Goal: Feedback & Contribution: Leave review/rating

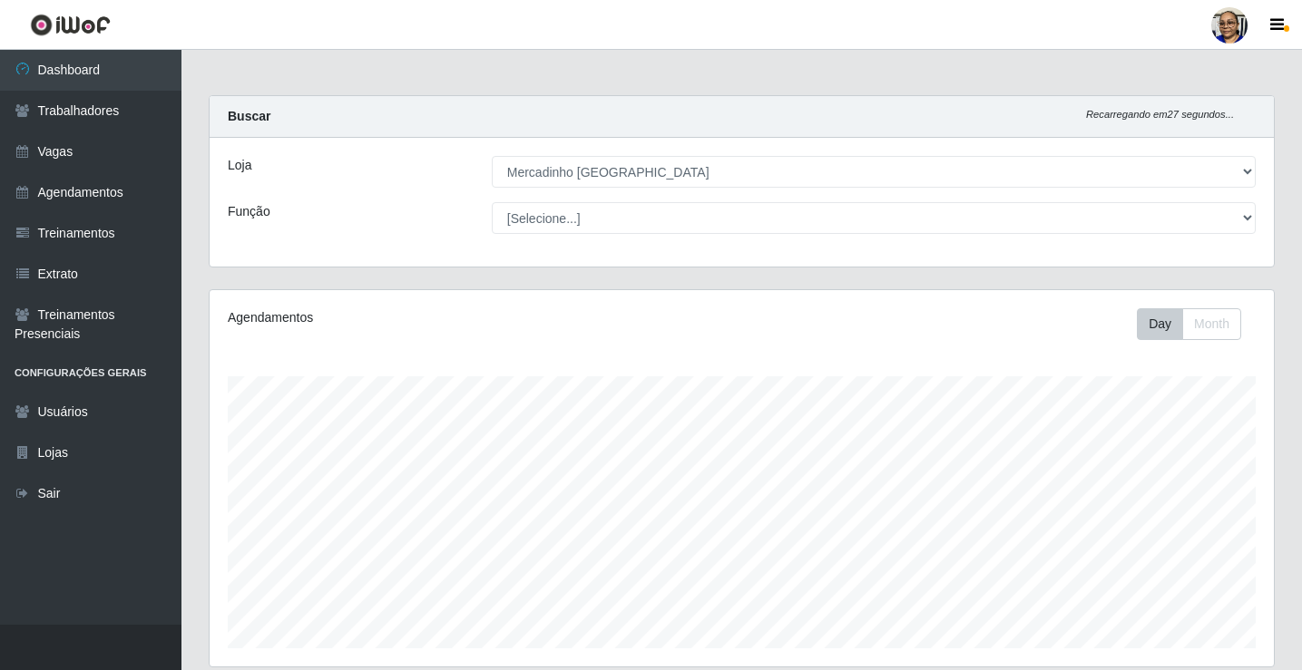
select select "345"
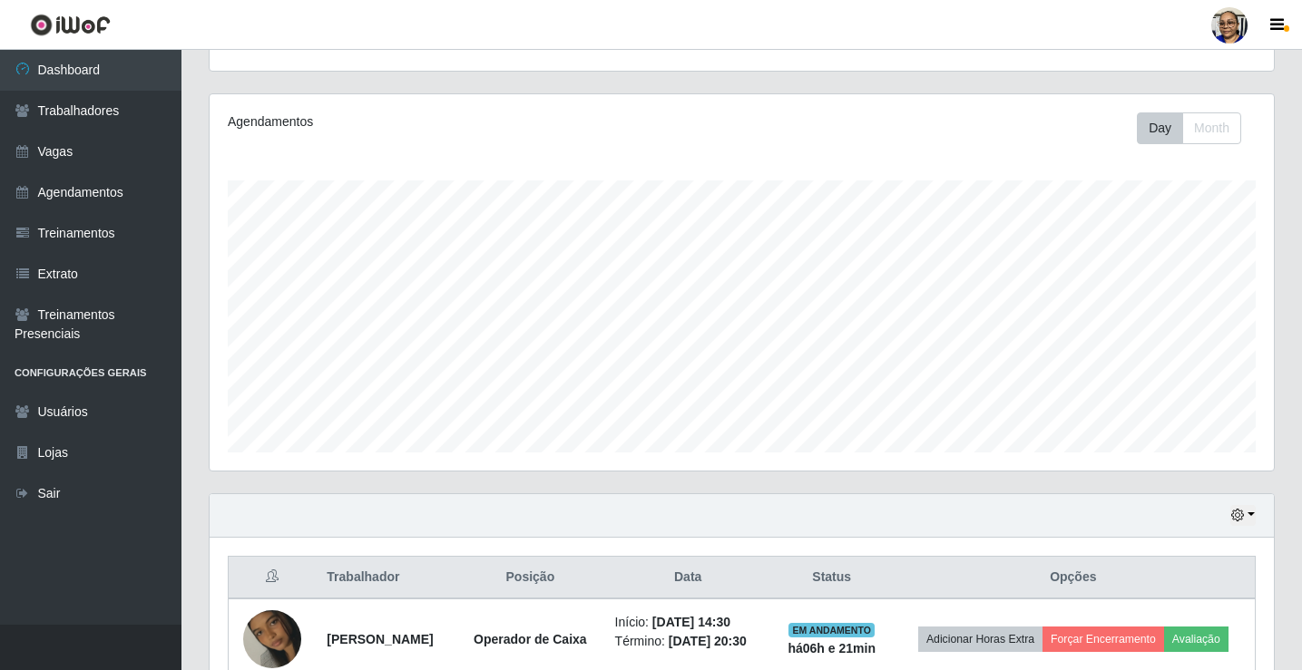
scroll to position [400, 0]
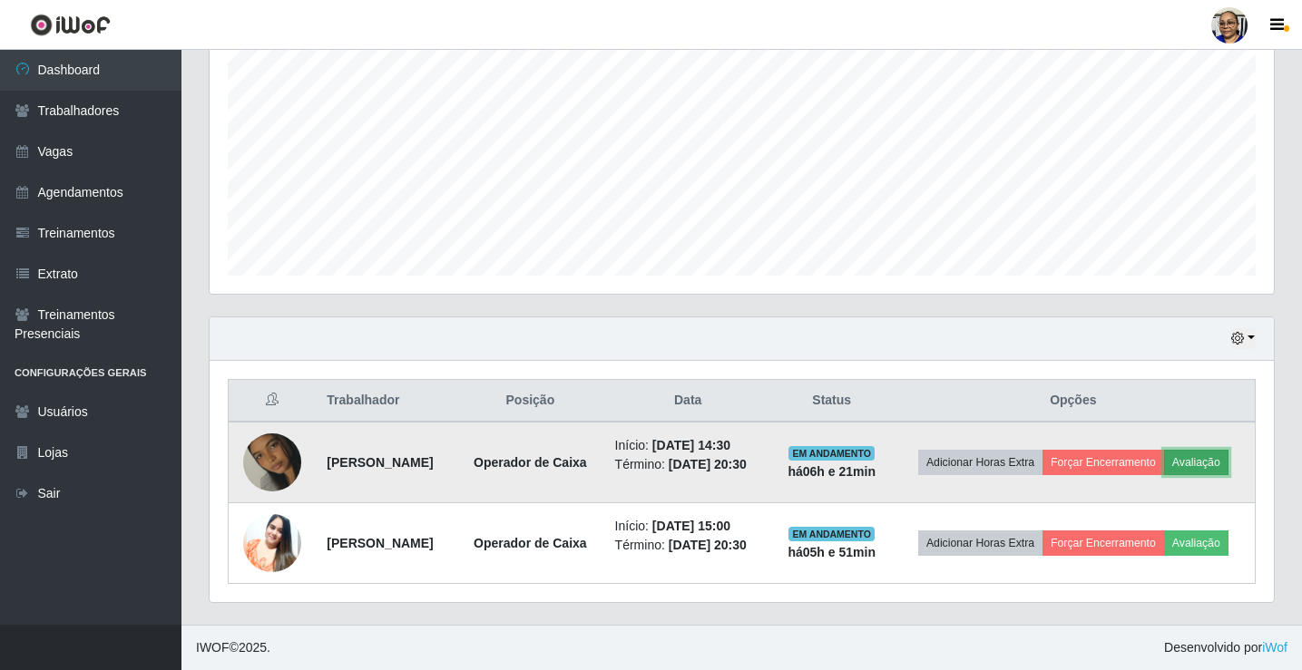
click at [1164, 456] on button "Avaliação" at bounding box center [1196, 462] width 64 height 25
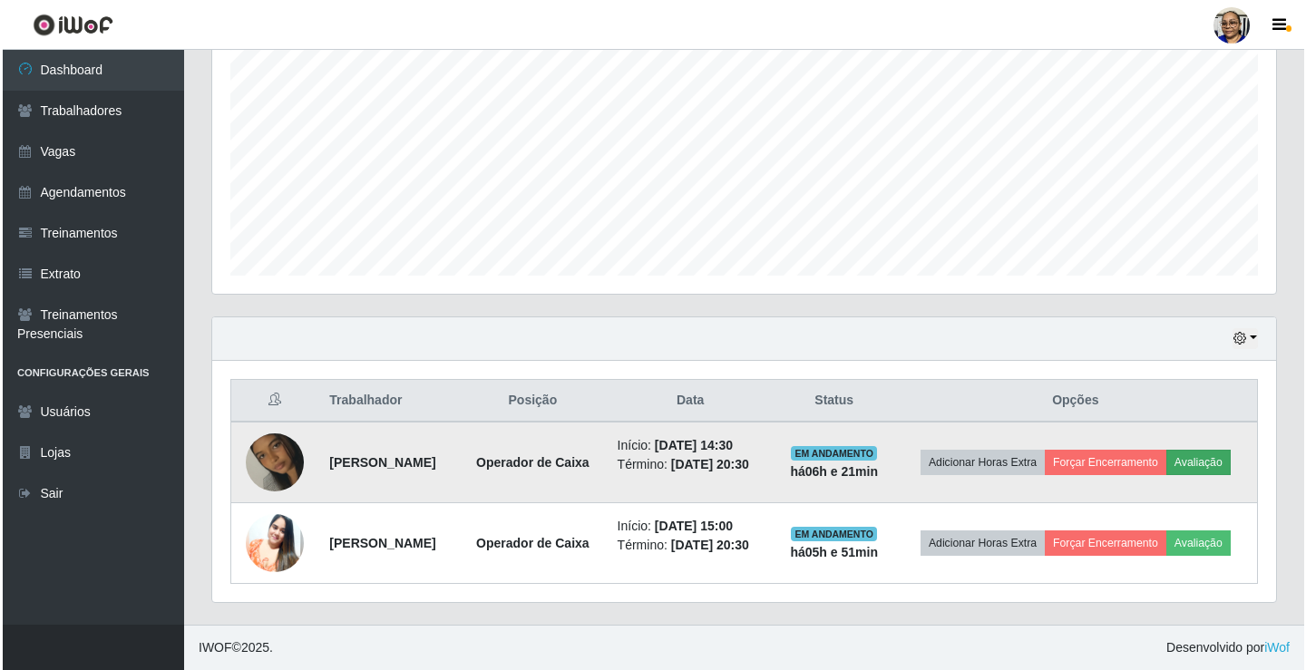
scroll to position [376, 1053]
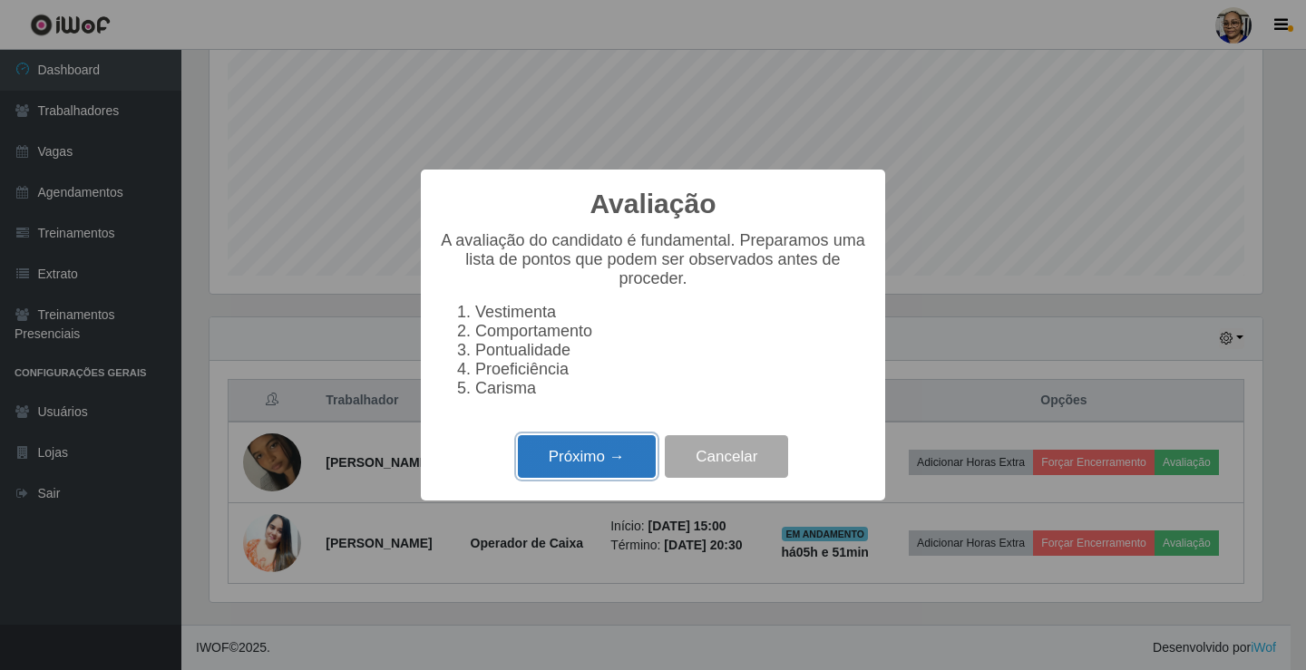
click at [606, 462] on button "Próximo →" at bounding box center [587, 456] width 138 height 43
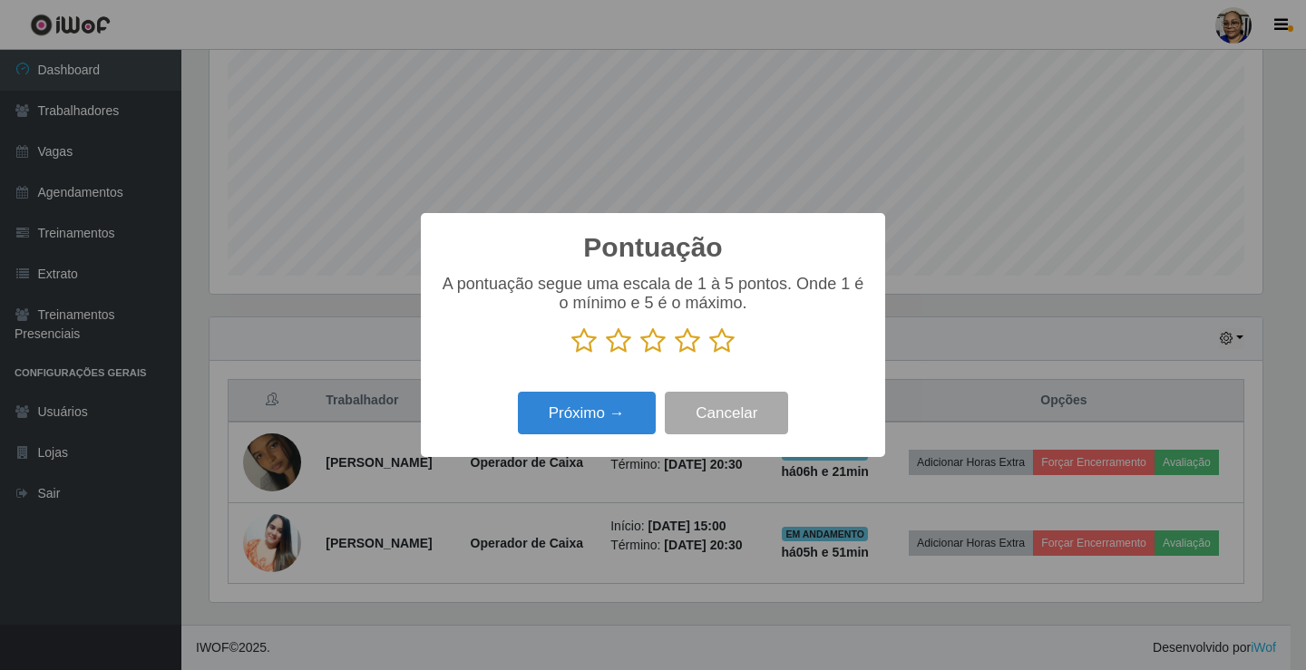
click at [719, 344] on icon at bounding box center [721, 340] width 25 height 27
click at [709, 355] on input "radio" at bounding box center [709, 355] width 0 height 0
click at [611, 412] on button "Próximo →" at bounding box center [587, 413] width 138 height 43
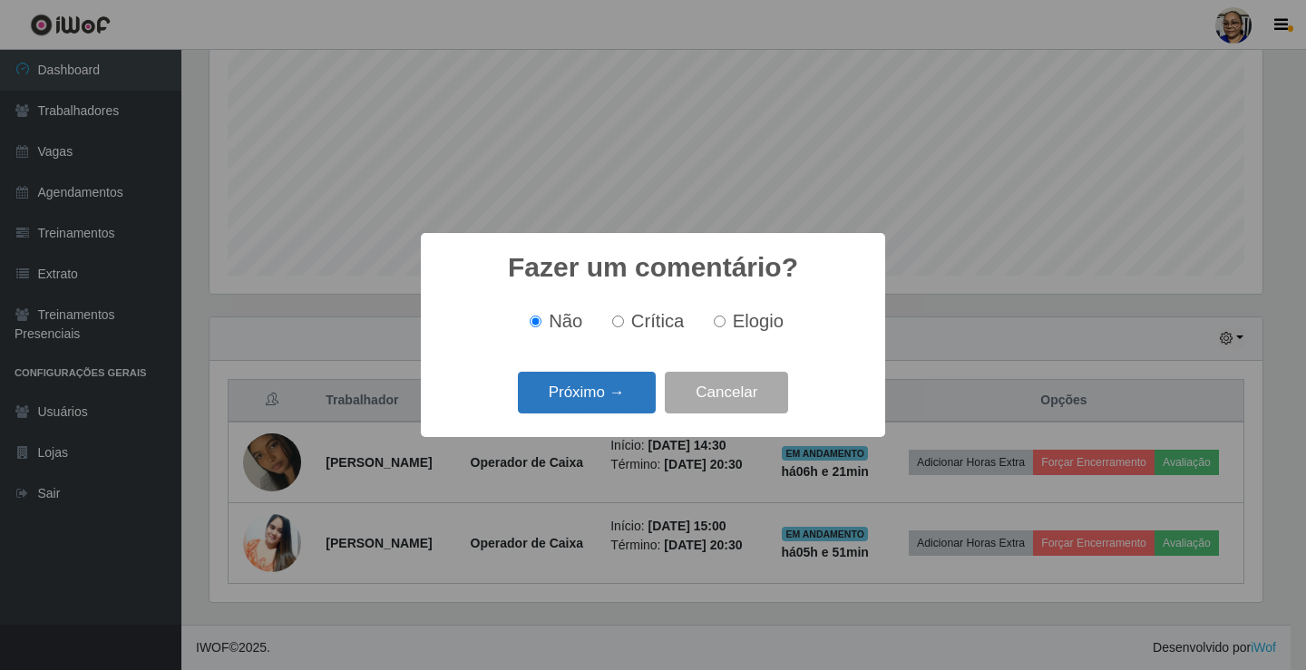
click at [609, 405] on button "Próximo →" at bounding box center [587, 393] width 138 height 43
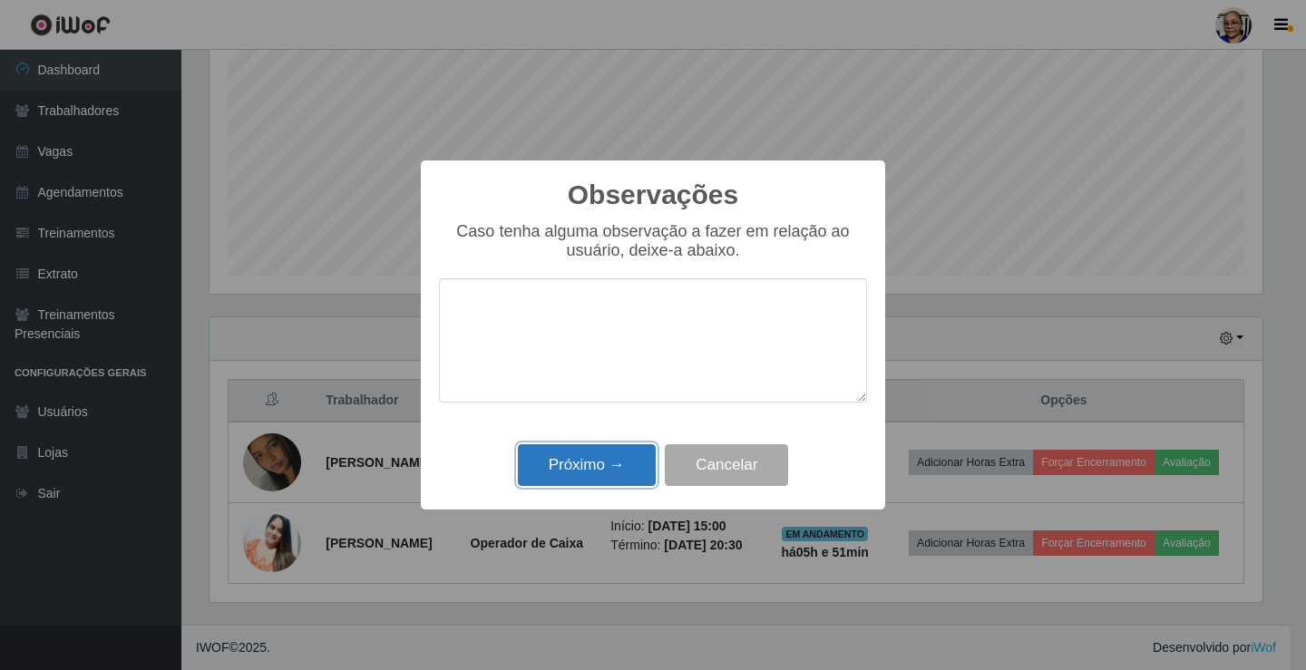
click at [605, 457] on button "Próximo →" at bounding box center [587, 465] width 138 height 43
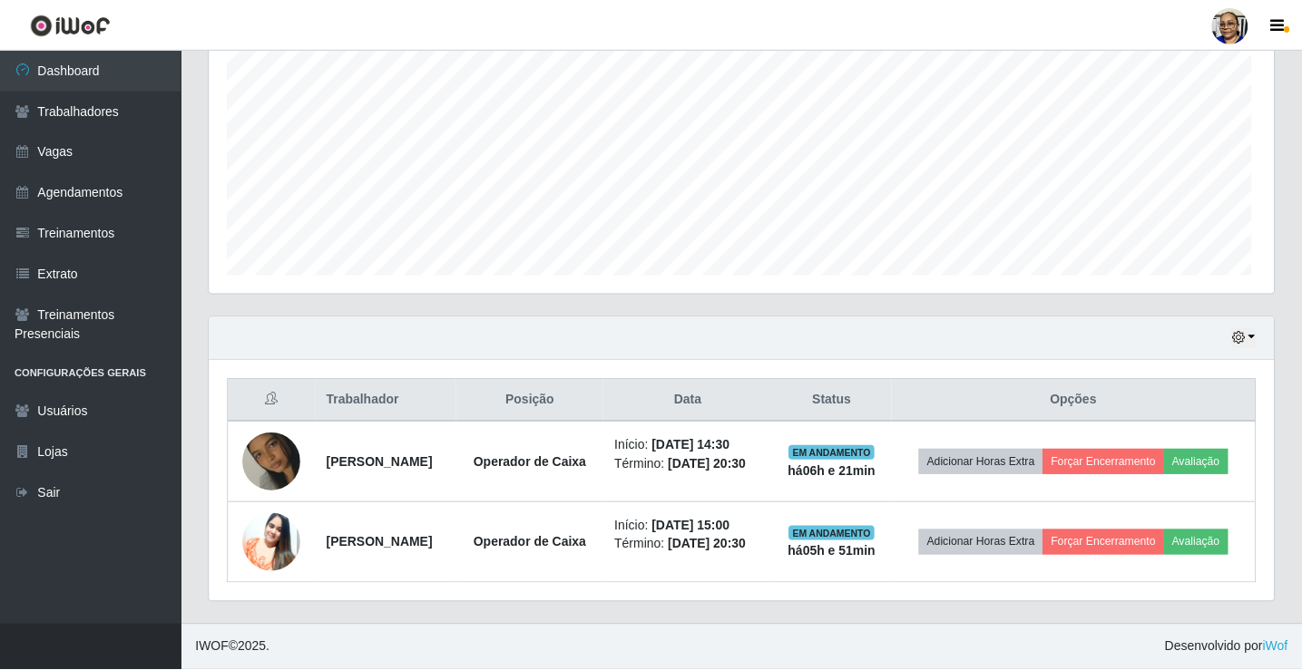
scroll to position [376, 1064]
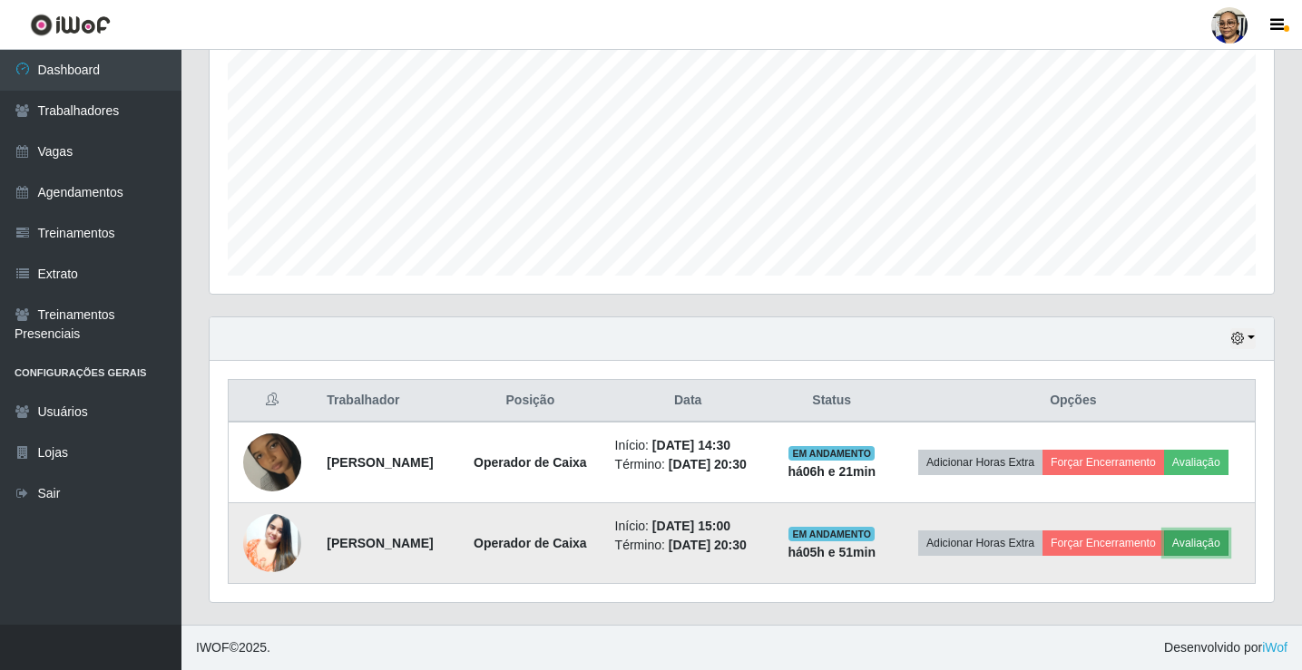
click at [1164, 551] on button "Avaliação" at bounding box center [1196, 543] width 64 height 25
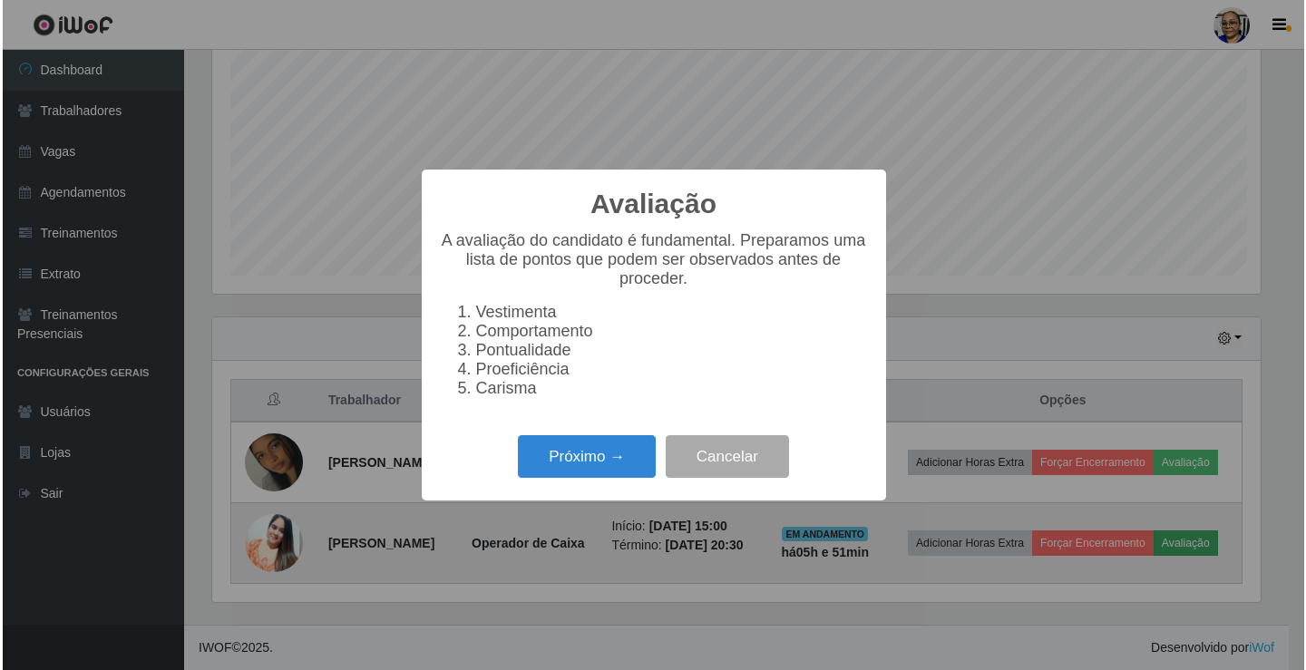
scroll to position [376, 1053]
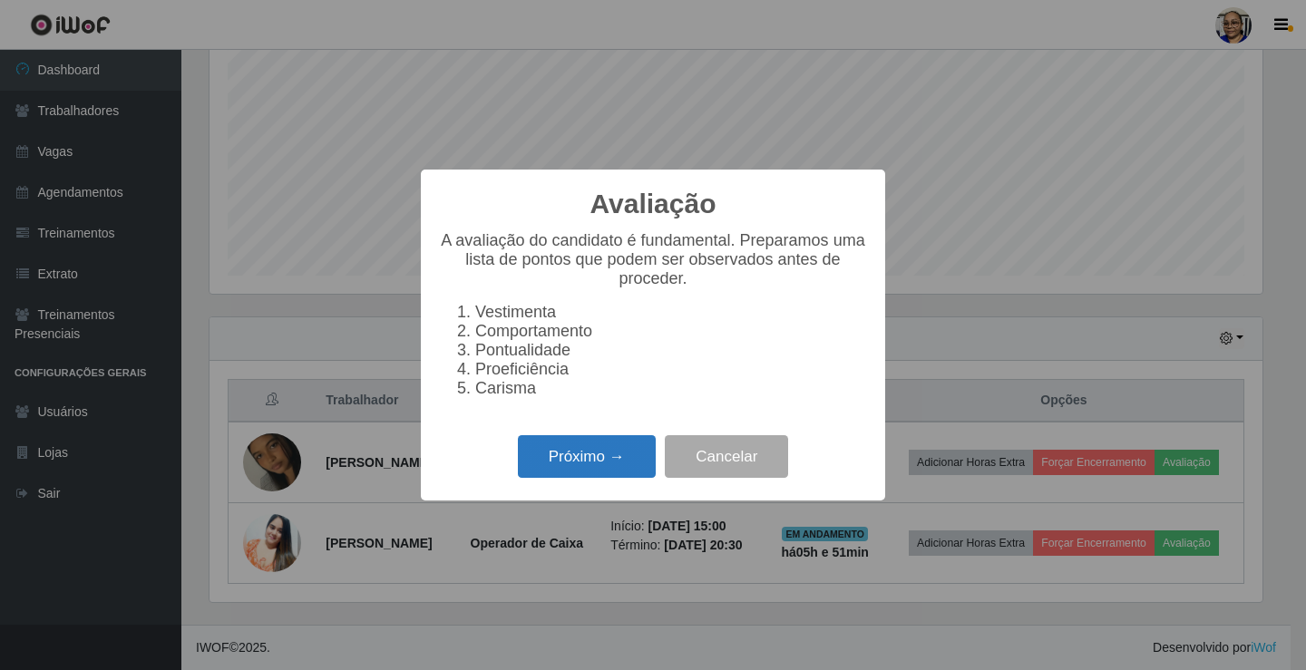
click at [566, 456] on button "Próximo →" at bounding box center [587, 456] width 138 height 43
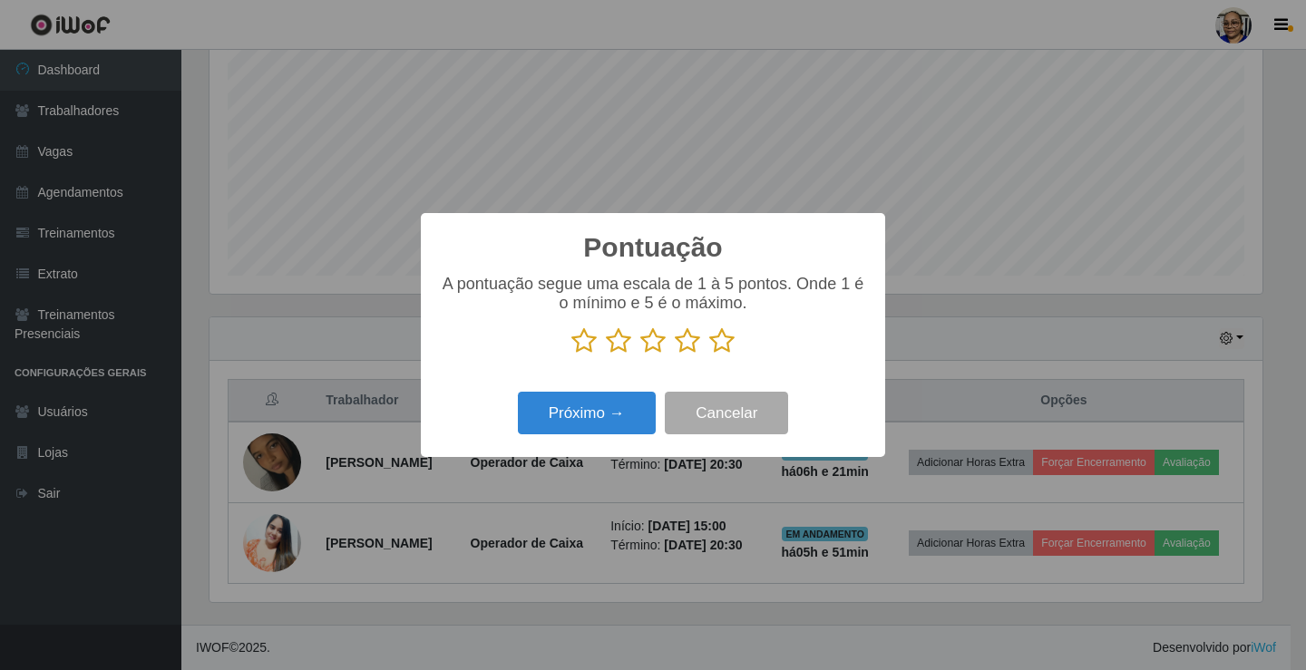
click at [718, 337] on icon at bounding box center [721, 340] width 25 height 27
click at [709, 355] on input "radio" at bounding box center [709, 355] width 0 height 0
click at [620, 407] on button "Próximo →" at bounding box center [587, 413] width 138 height 43
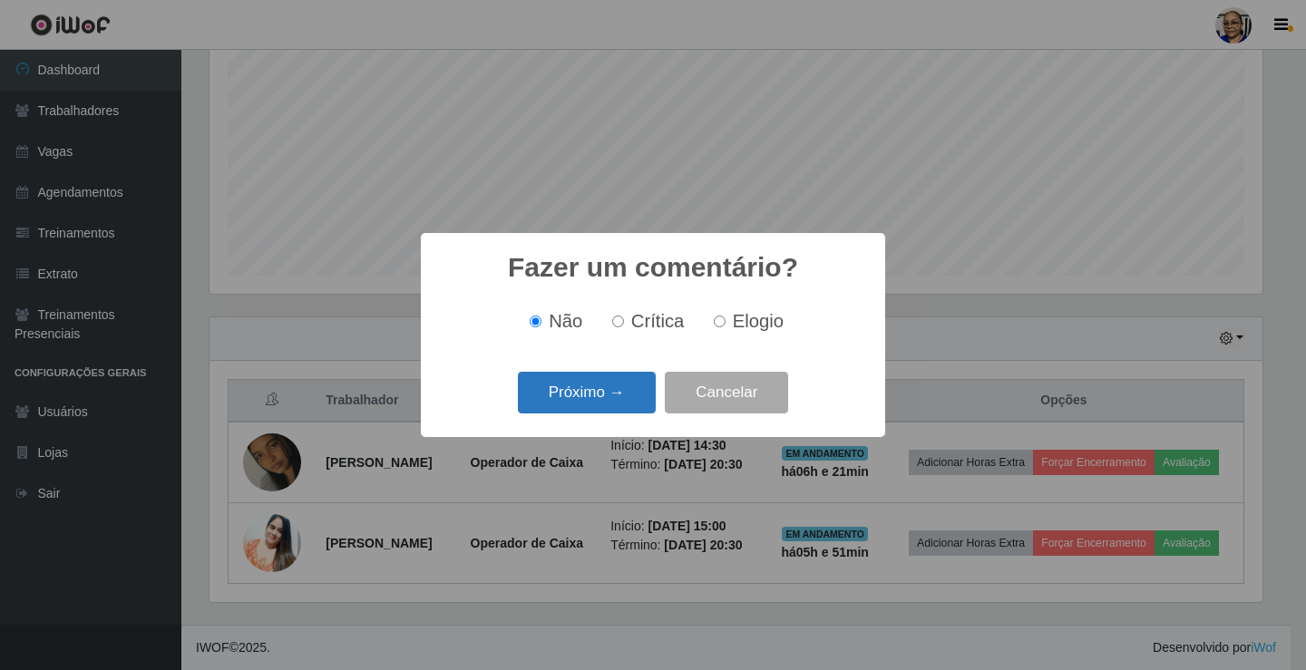
click at [618, 406] on button "Próximo →" at bounding box center [587, 393] width 138 height 43
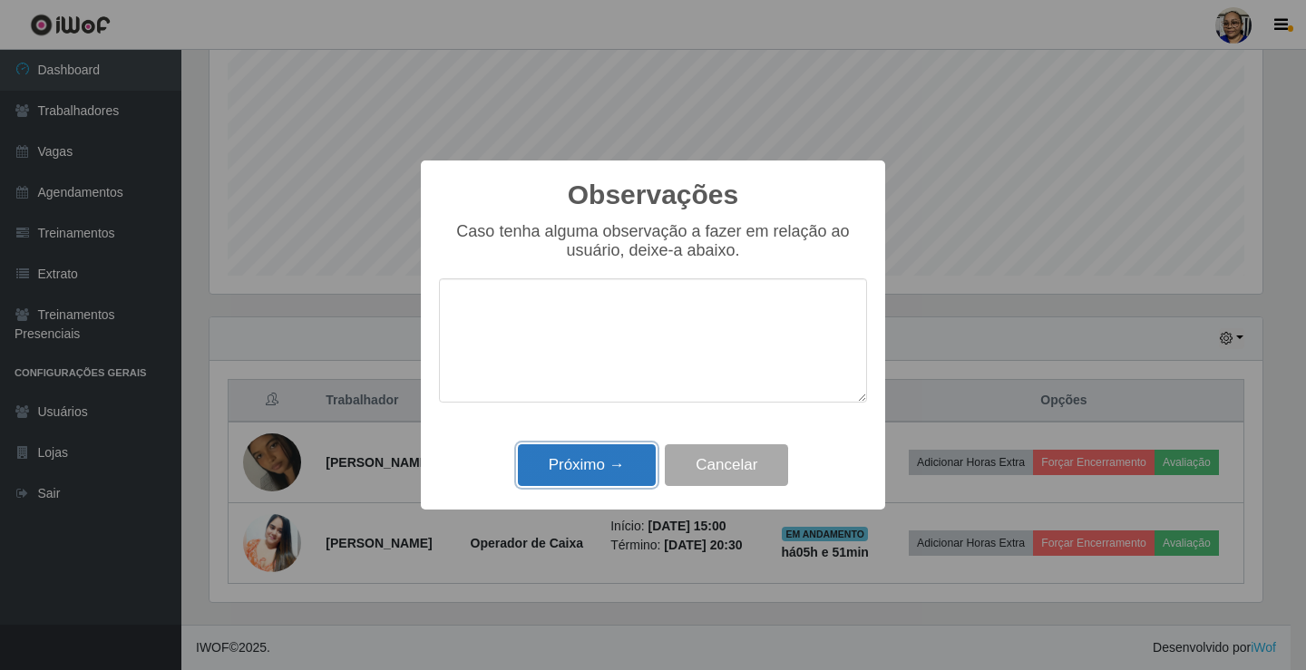
click at [614, 476] on button "Próximo →" at bounding box center [587, 465] width 138 height 43
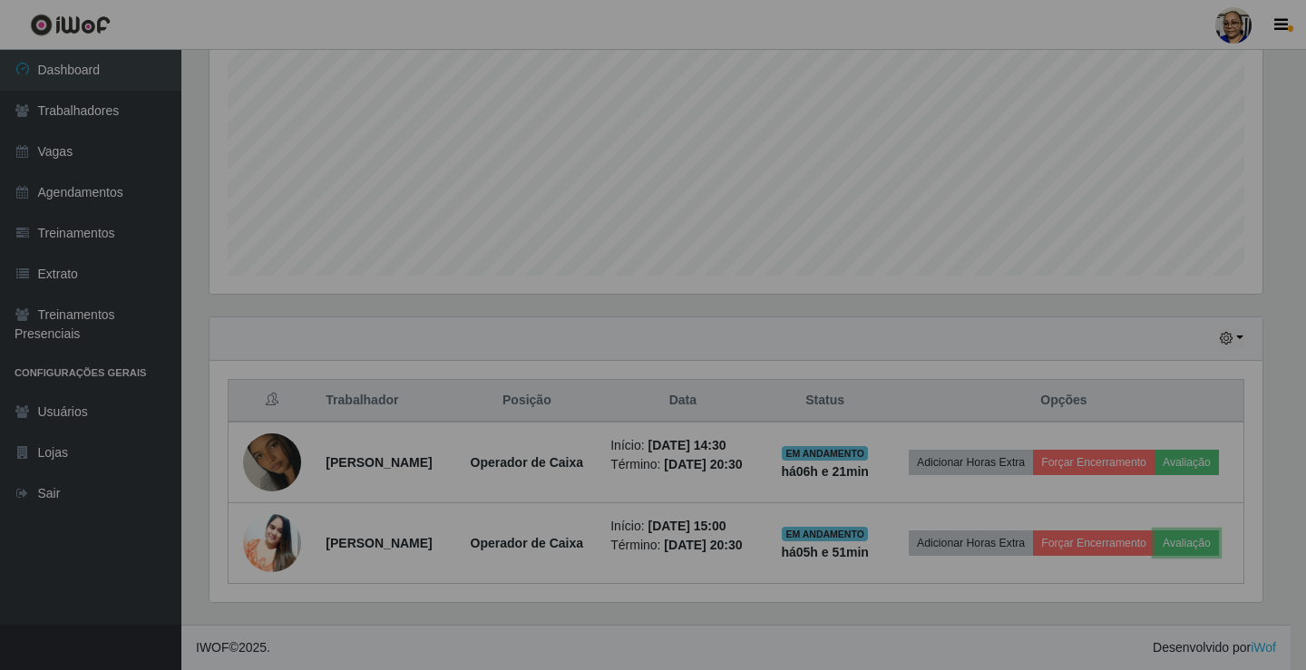
scroll to position [376, 1064]
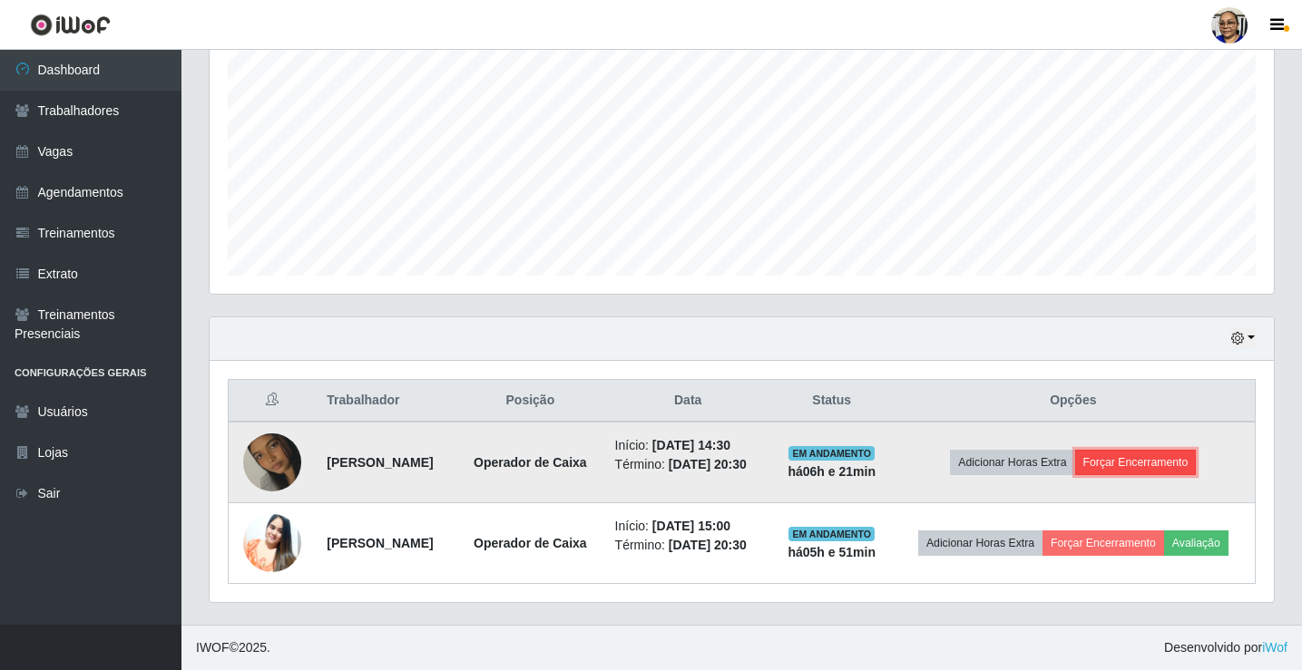
click at [1165, 450] on button "Forçar Encerramento" at bounding box center [1136, 462] width 122 height 25
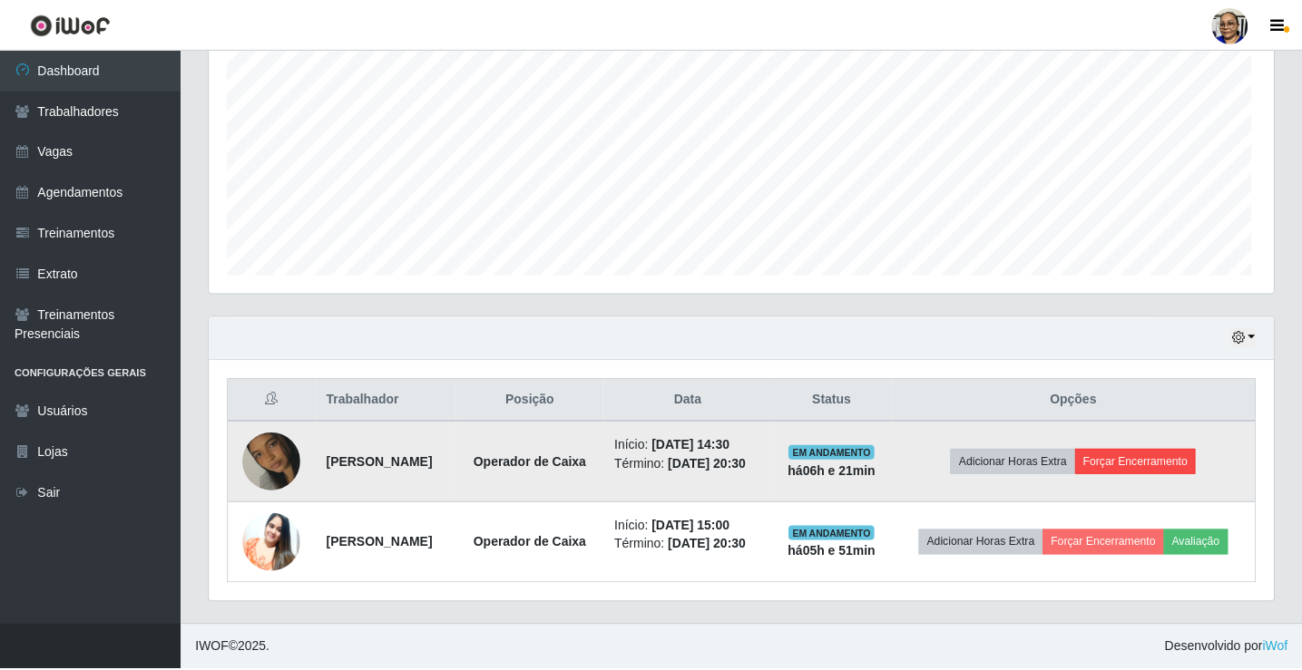
scroll to position [376, 1053]
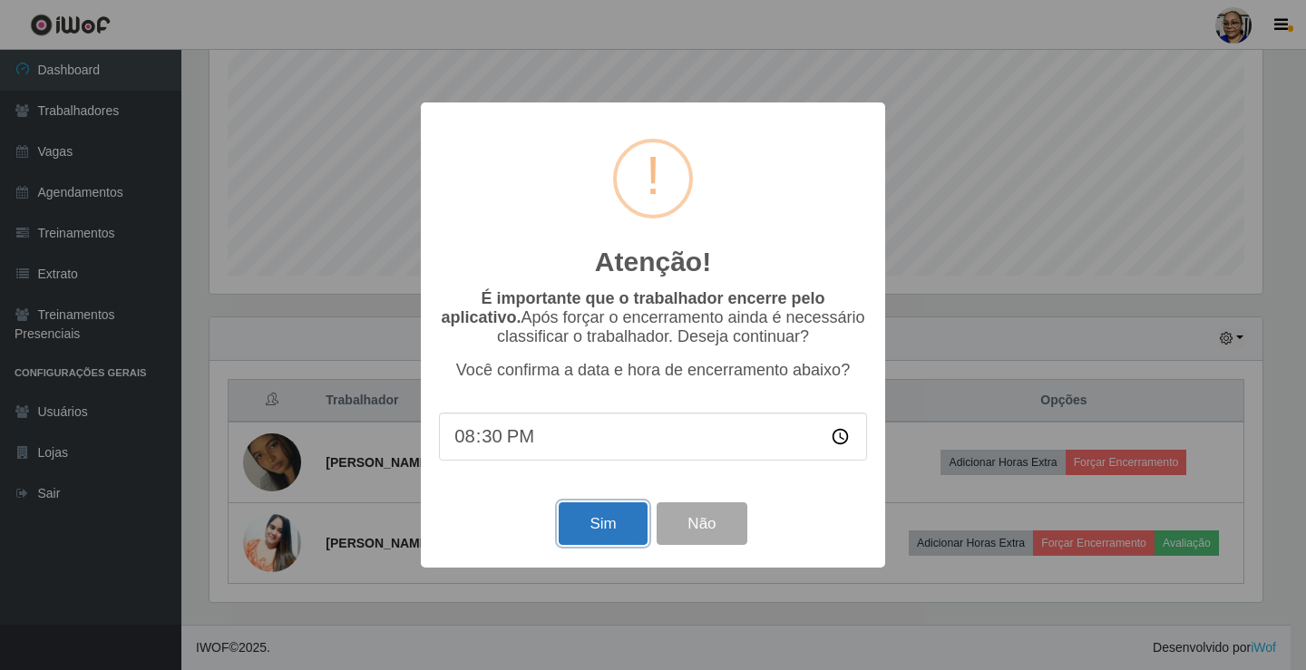
click at [584, 532] on button "Sim" at bounding box center [603, 523] width 88 height 43
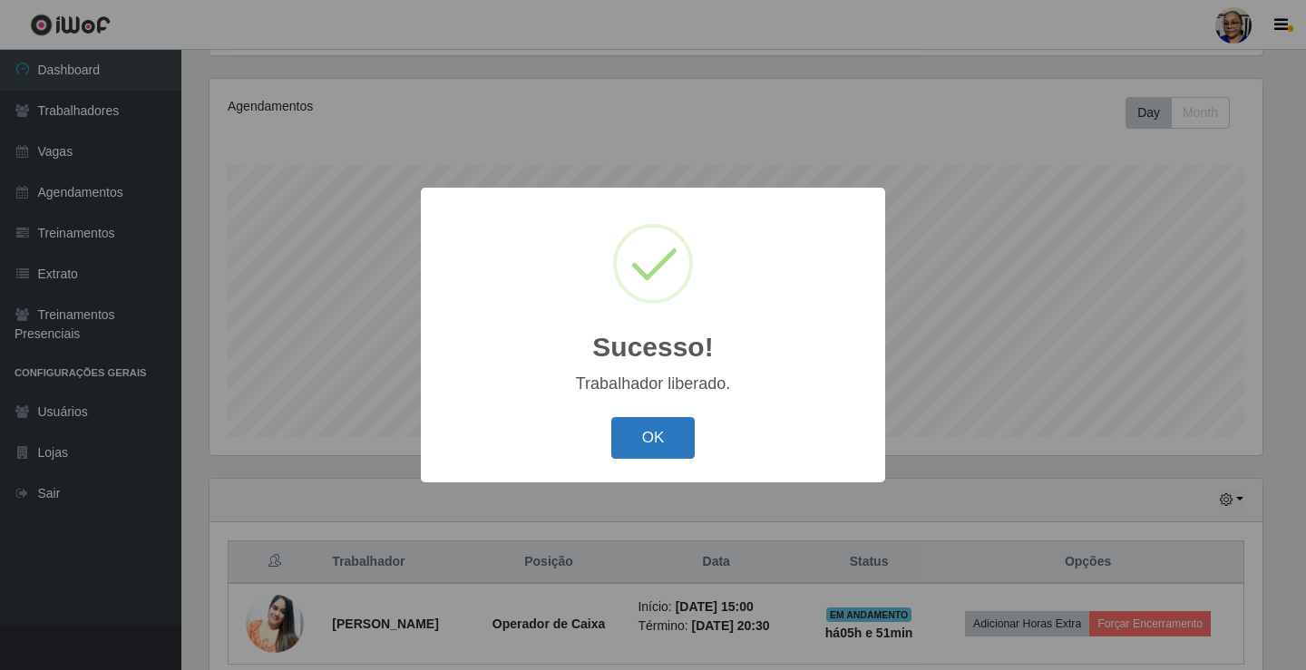
click at [651, 446] on button "OK" at bounding box center [653, 438] width 84 height 43
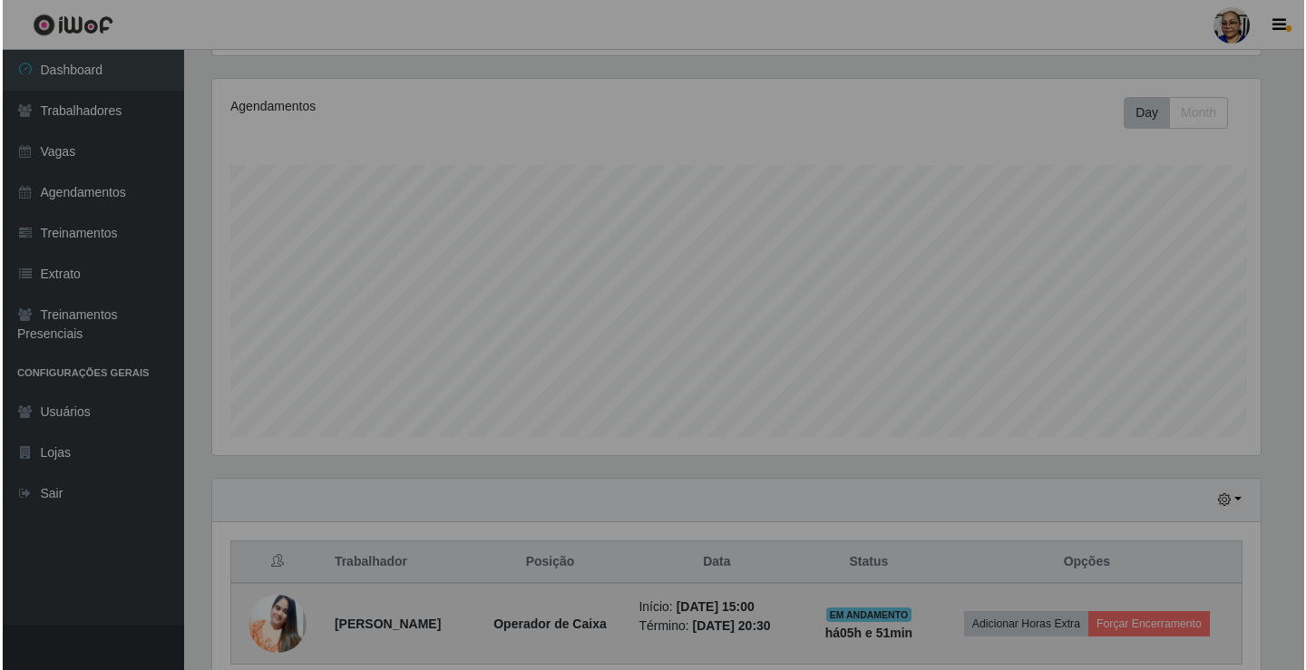
scroll to position [376, 1064]
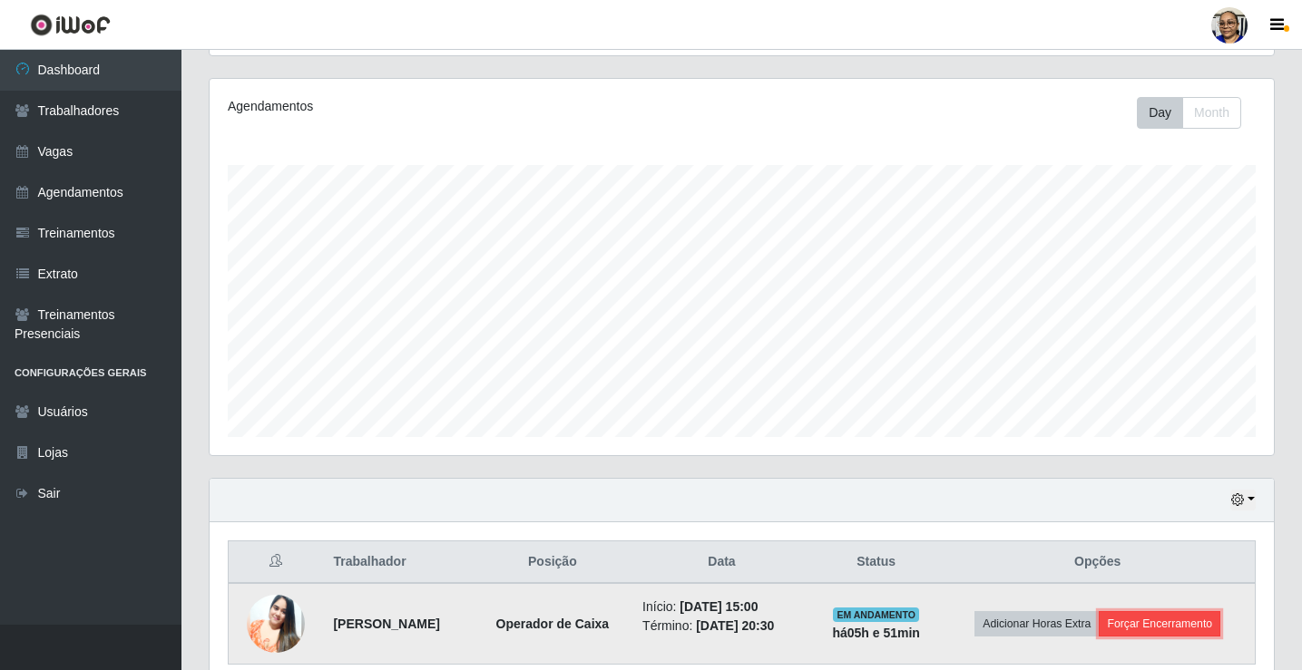
click at [1195, 622] on button "Forçar Encerramento" at bounding box center [1159, 623] width 122 height 25
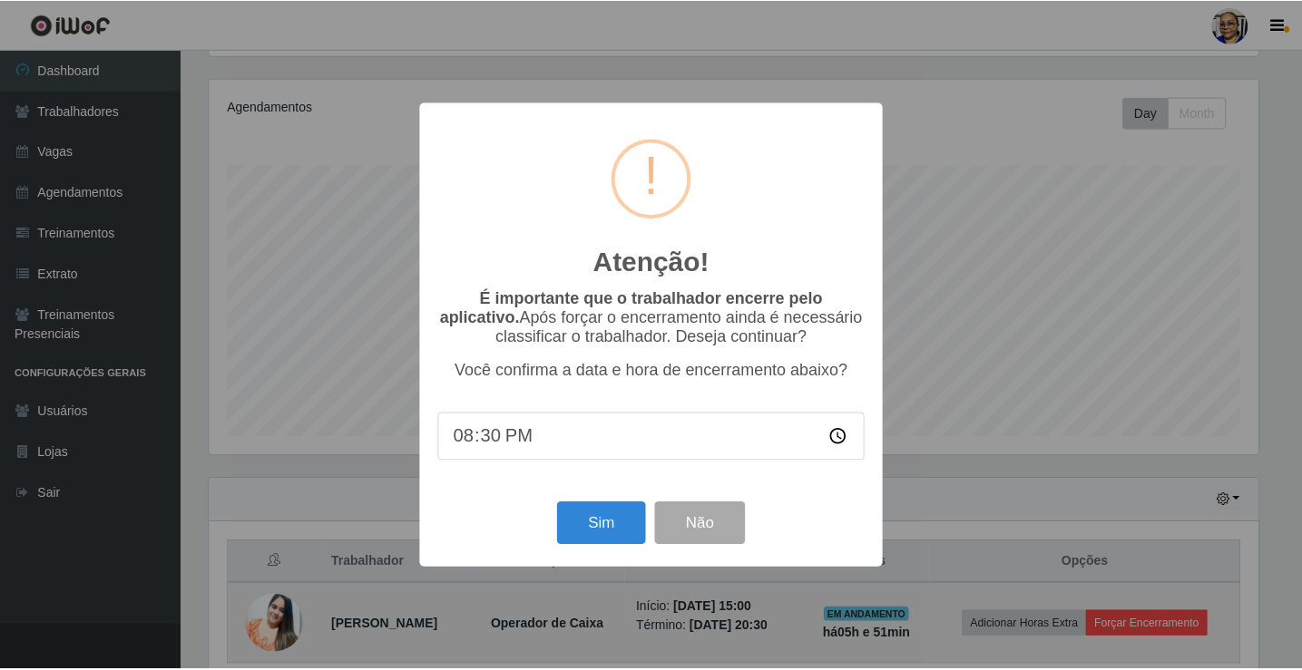
scroll to position [376, 1053]
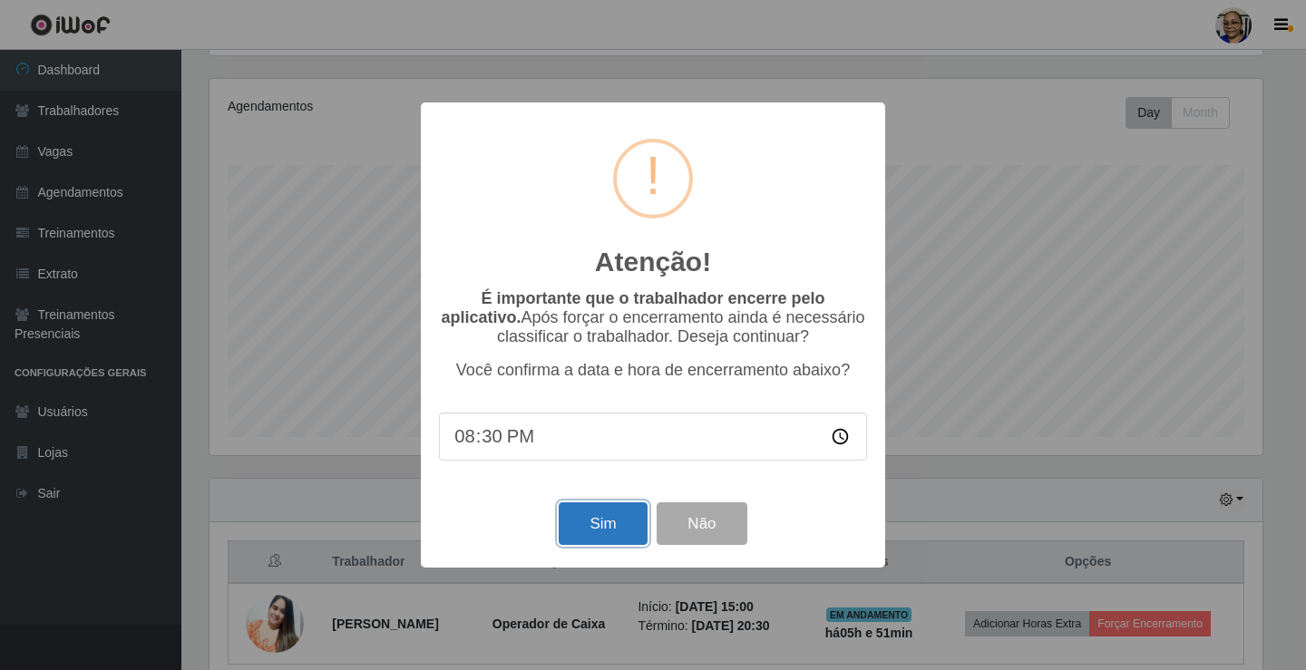
click at [617, 530] on button "Sim" at bounding box center [603, 523] width 88 height 43
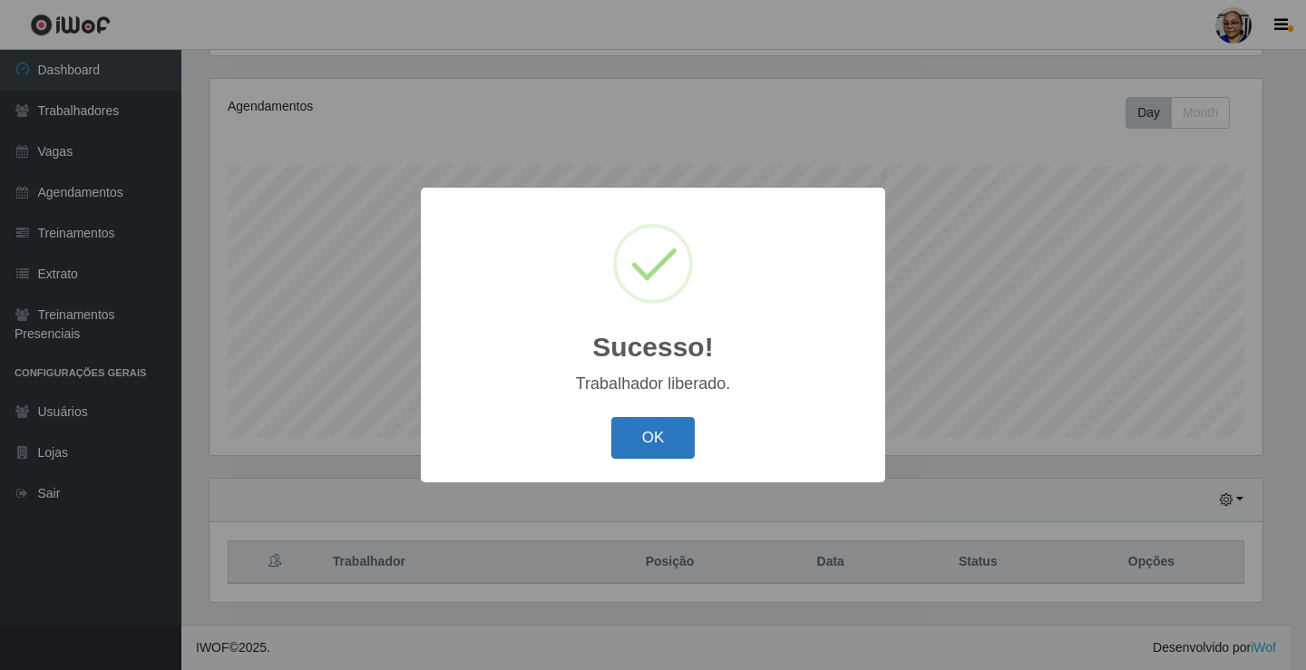
click at [665, 437] on button "OK" at bounding box center [653, 438] width 84 height 43
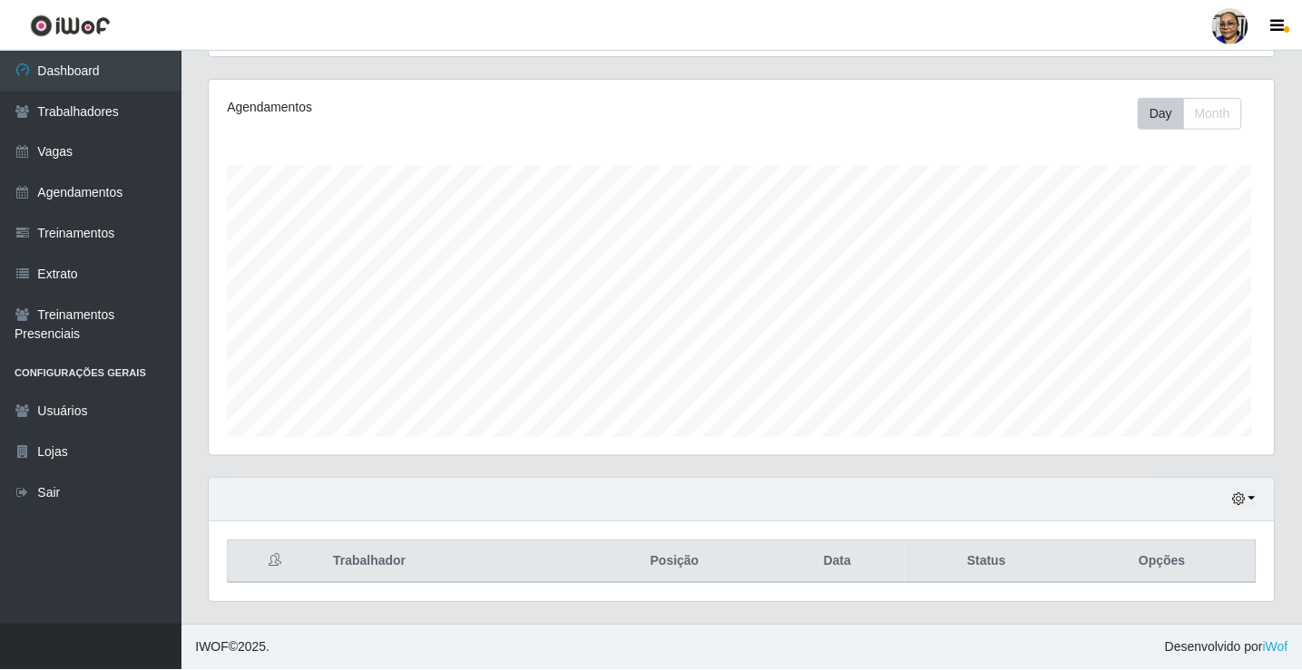
scroll to position [376, 1064]
click at [1247, 503] on button "button" at bounding box center [1242, 500] width 25 height 21
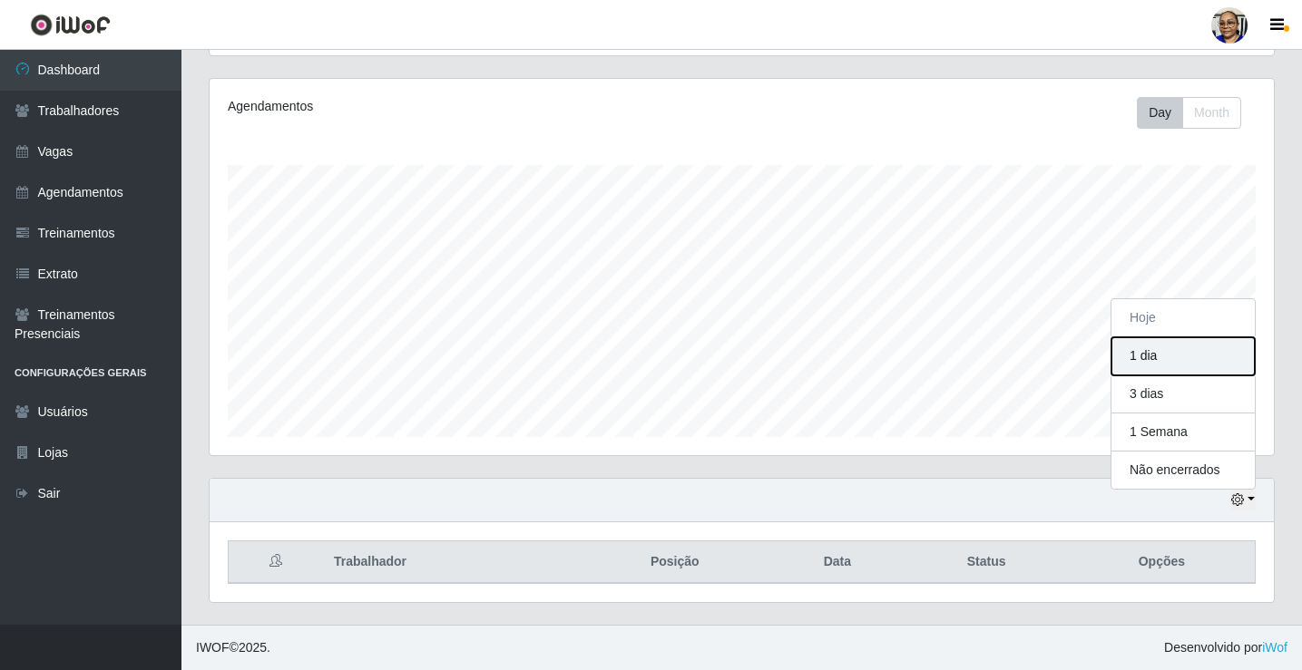
click at [1146, 361] on button "1 dia" at bounding box center [1182, 356] width 143 height 38
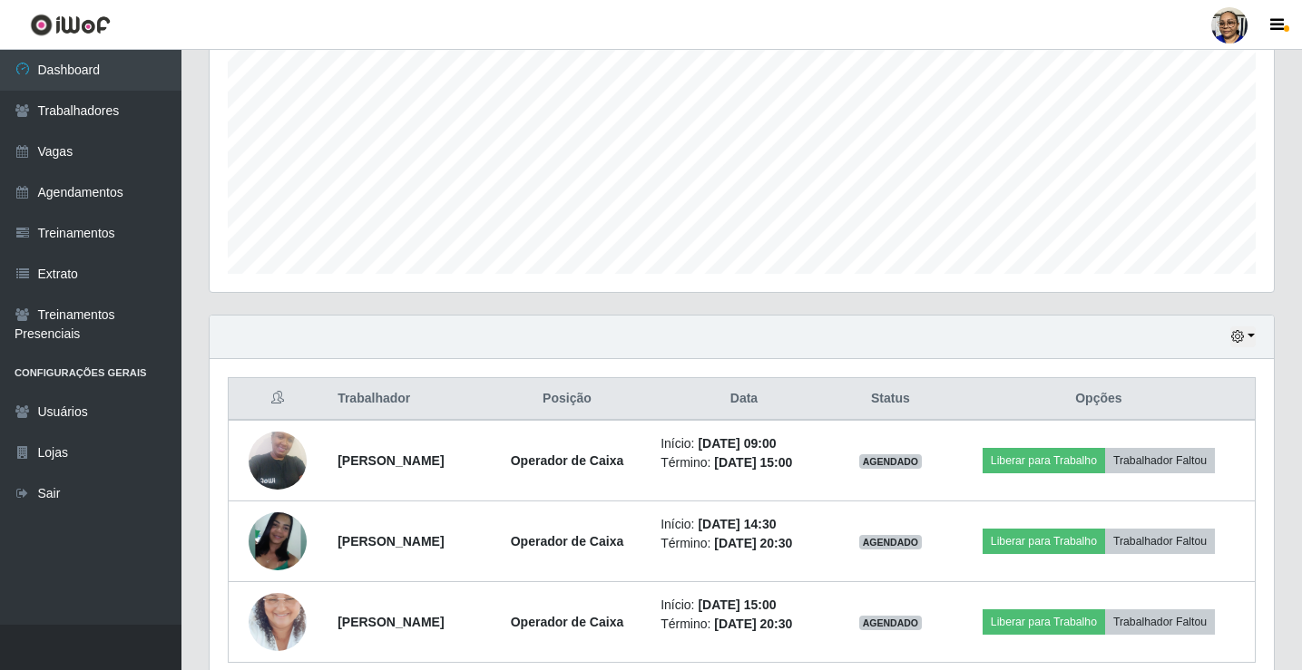
scroll to position [0, 0]
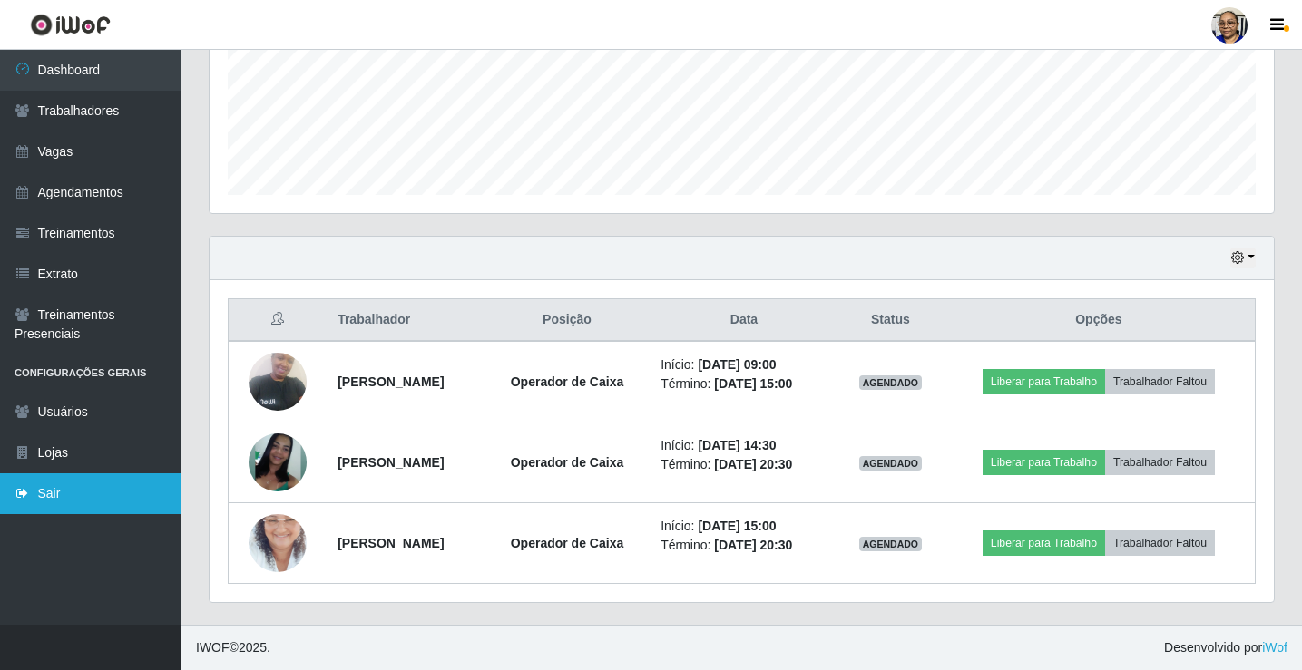
click at [54, 491] on link "Sair" at bounding box center [90, 493] width 181 height 41
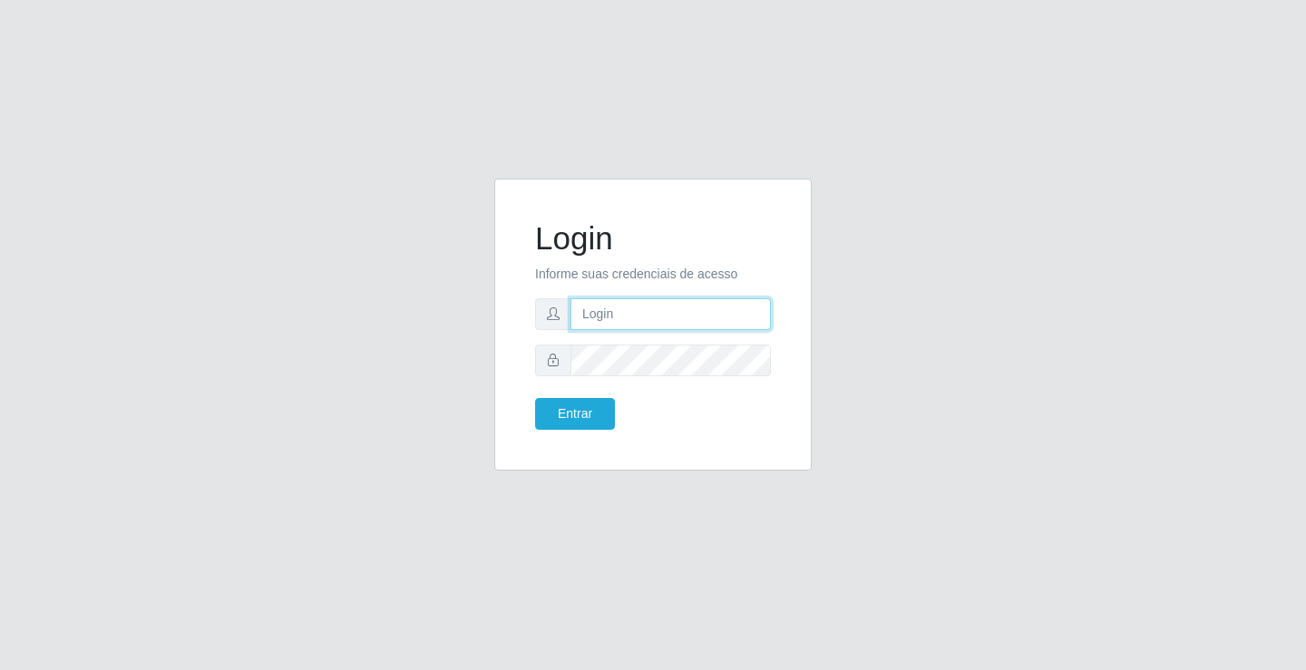
type input "[EMAIL_ADDRESS][DOMAIN_NAME]"
